Goal: Understand process/instructions

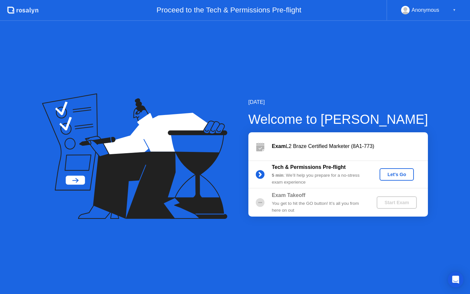
click at [398, 172] on div "Let's Go" at bounding box center [396, 174] width 29 height 5
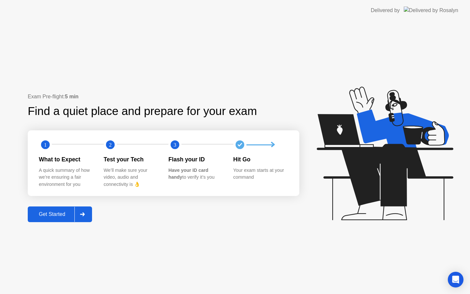
click at [87, 216] on div at bounding box center [82, 214] width 16 height 15
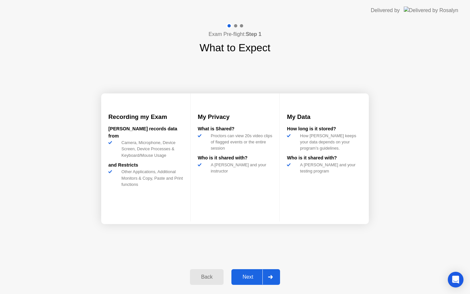
click at [242, 274] on div "Next" at bounding box center [247, 277] width 29 height 6
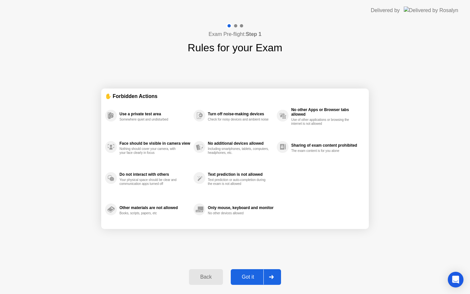
click at [243, 272] on button "Got it" at bounding box center [256, 277] width 50 height 16
select select "**********"
select select "*******"
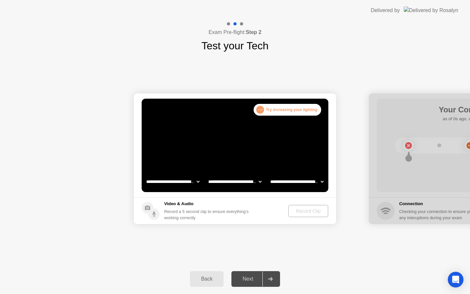
click at [252, 279] on div "Next" at bounding box center [247, 279] width 29 height 6
click at [242, 278] on div "Next" at bounding box center [247, 279] width 29 height 6
click at [215, 289] on div "Back Next" at bounding box center [235, 279] width 470 height 30
click at [216, 283] on button "Back" at bounding box center [207, 279] width 34 height 16
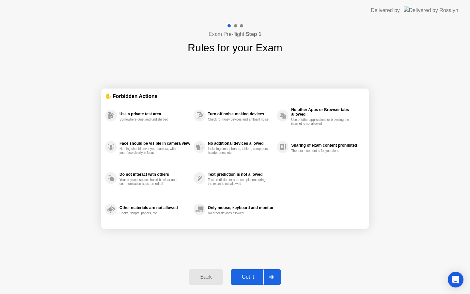
click at [211, 274] on div "Back" at bounding box center [206, 277] width 30 height 6
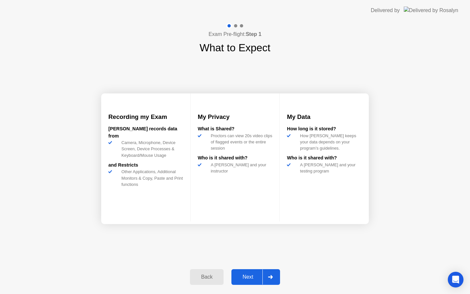
click at [212, 274] on div "Back" at bounding box center [207, 277] width 30 height 6
